Goal: Task Accomplishment & Management: Manage account settings

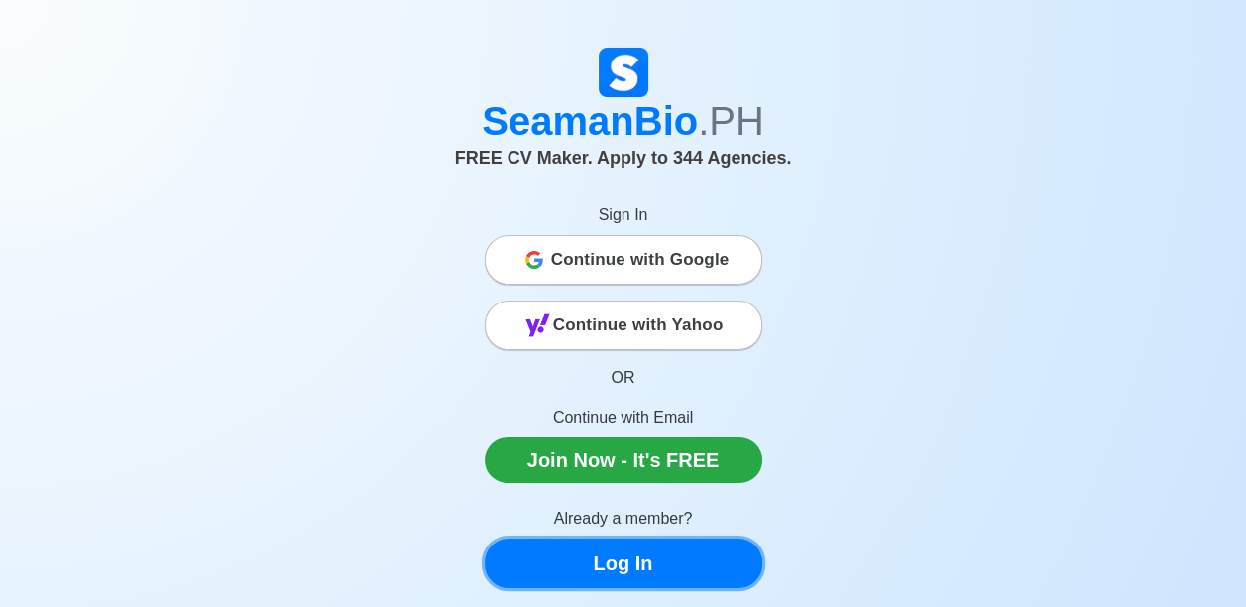
click at [630, 565] on link "Log In" at bounding box center [624, 563] width 278 height 50
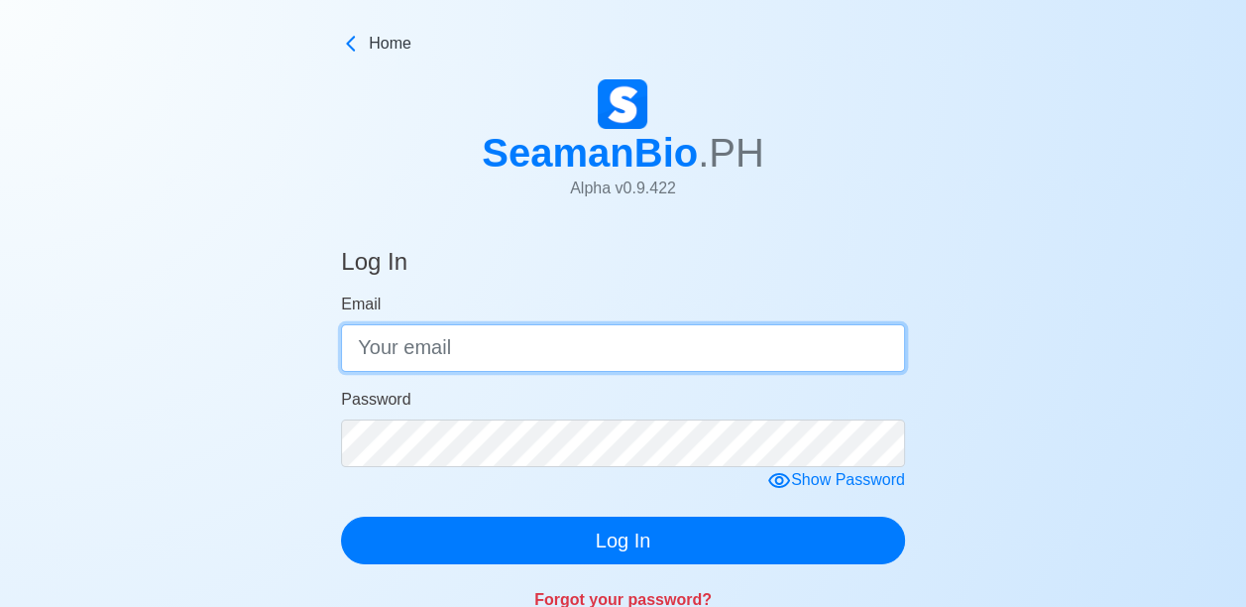
type input "[EMAIL_ADDRESS][DOMAIN_NAME]"
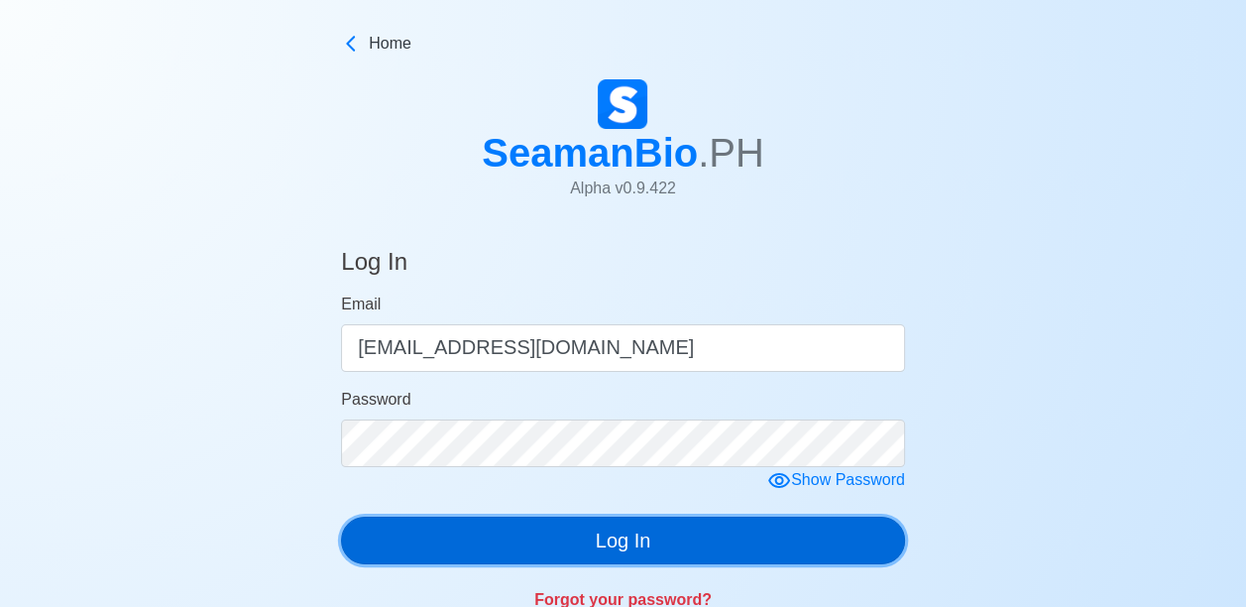
click at [639, 536] on button "Log In" at bounding box center [623, 540] width 564 height 48
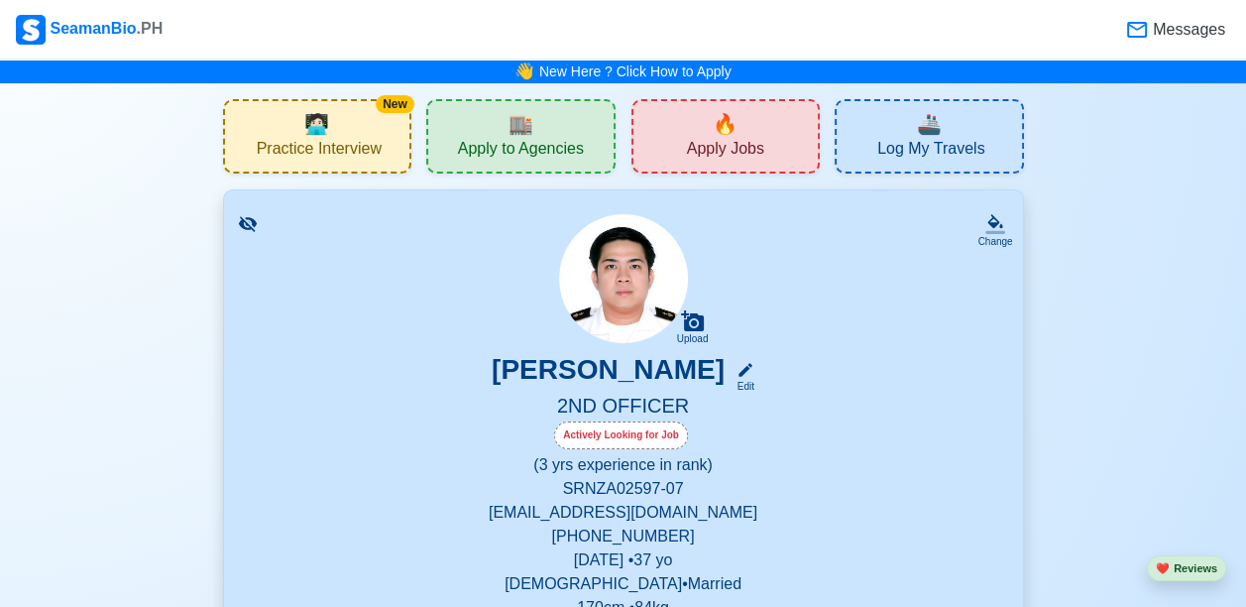
click at [1164, 39] on span "Messages" at bounding box center [1187, 30] width 76 height 24
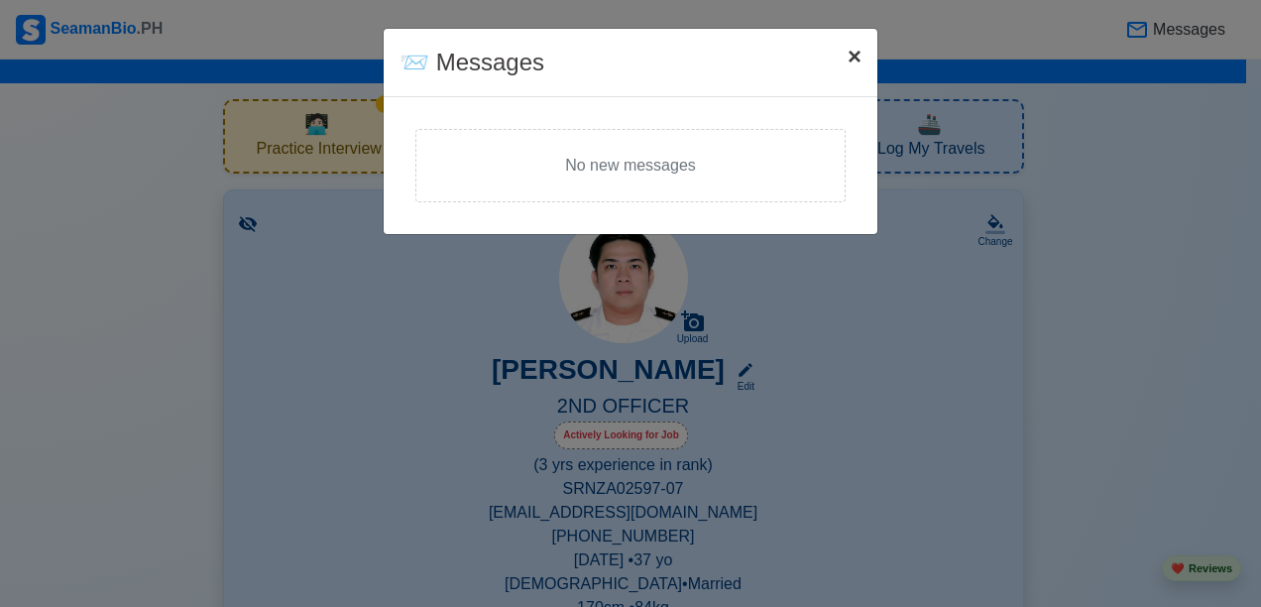
click at [850, 52] on span "×" at bounding box center [854, 56] width 14 height 27
